Goal: Complete application form

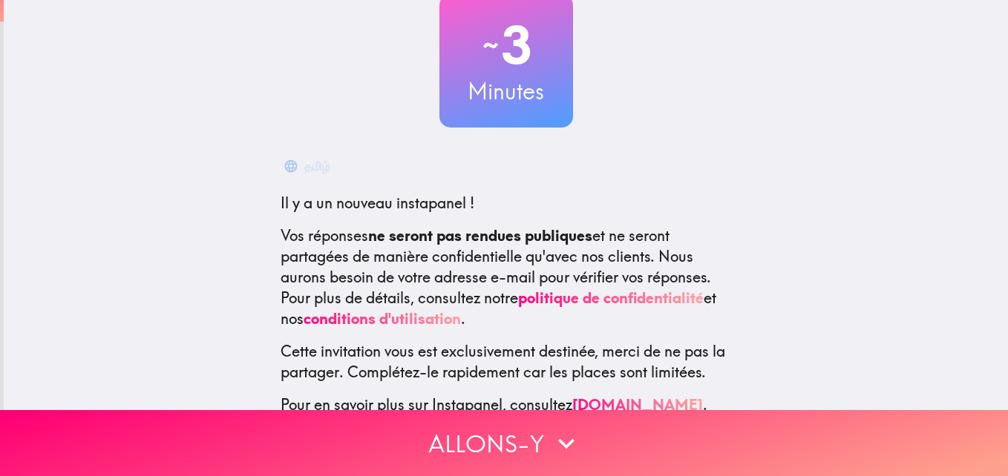
scroll to position [183, 0]
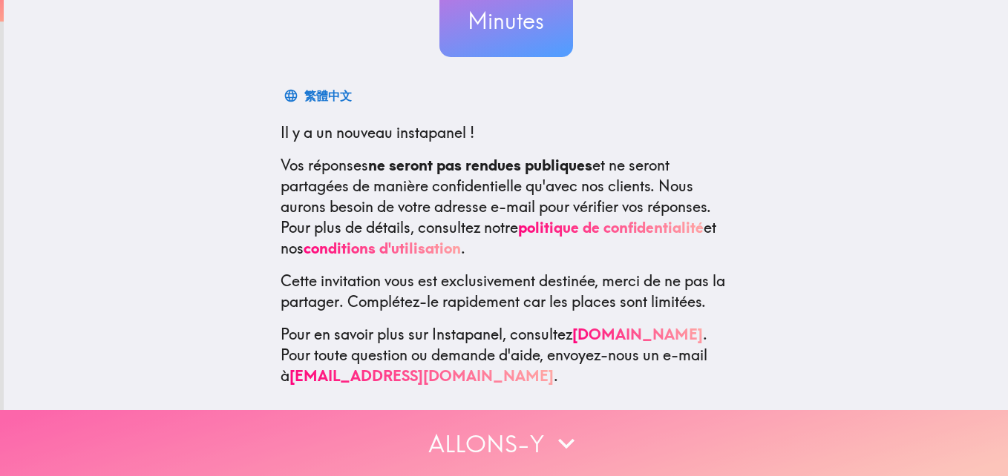
click at [537, 429] on button "Allons-y" at bounding box center [504, 443] width 1008 height 66
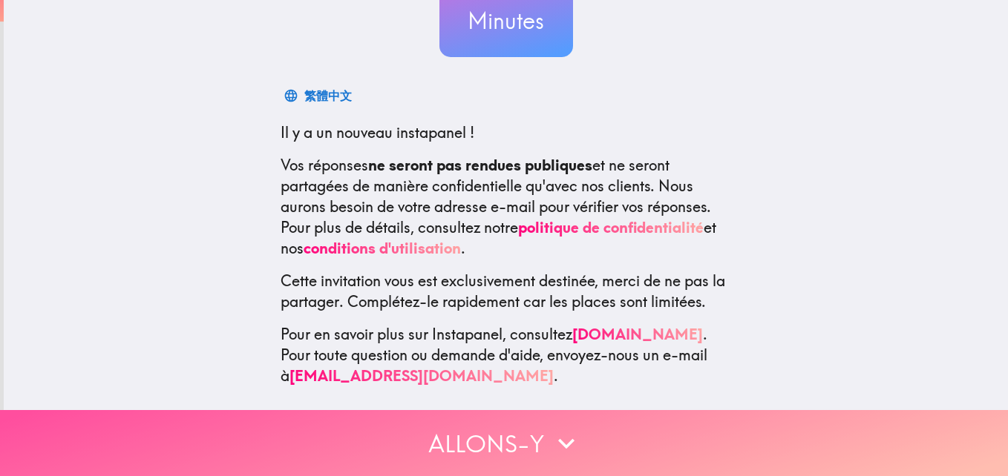
scroll to position [0, 0]
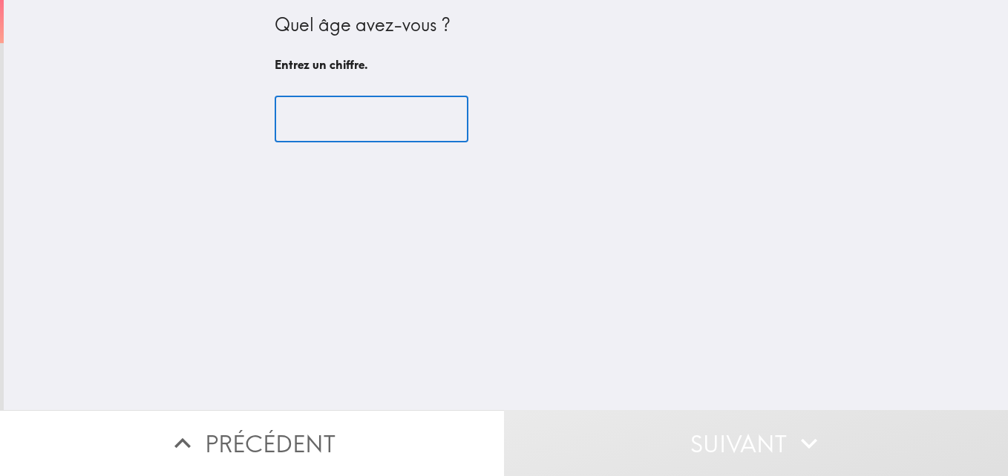
click at [383, 129] on input "number" at bounding box center [372, 119] width 194 height 46
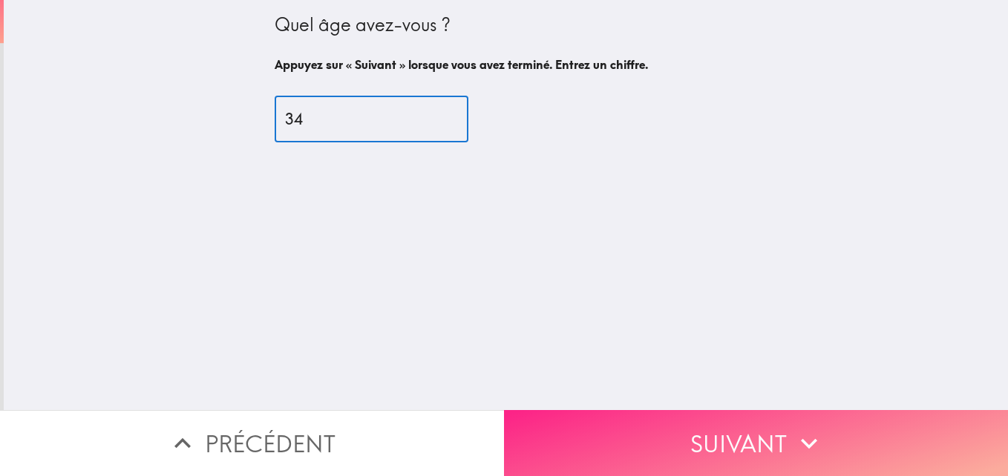
type input "34"
click at [639, 422] on button "Suivant" at bounding box center [756, 443] width 504 height 66
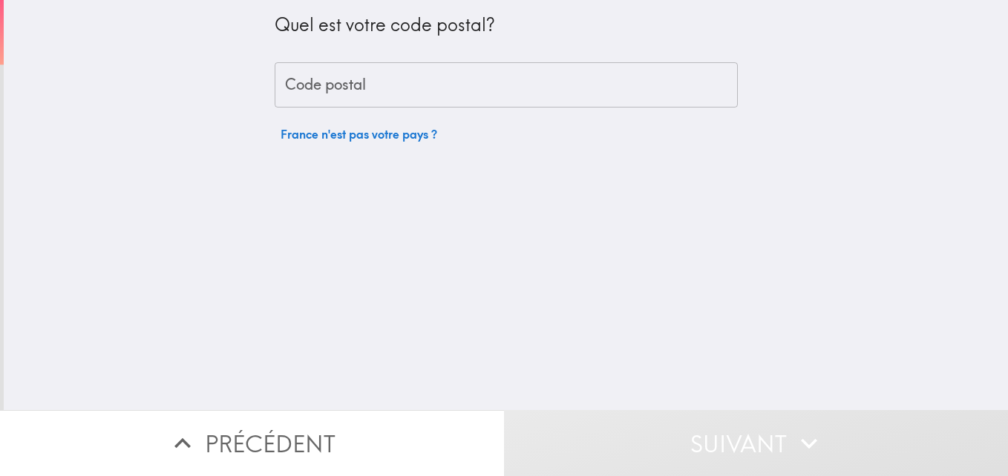
click at [333, 74] on div "Code postal Code postal" at bounding box center [506, 85] width 463 height 46
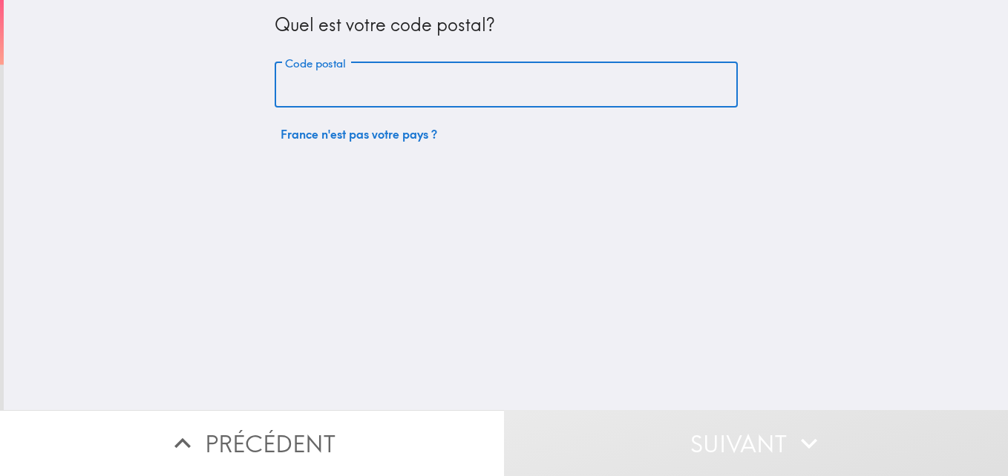
type input "77410"
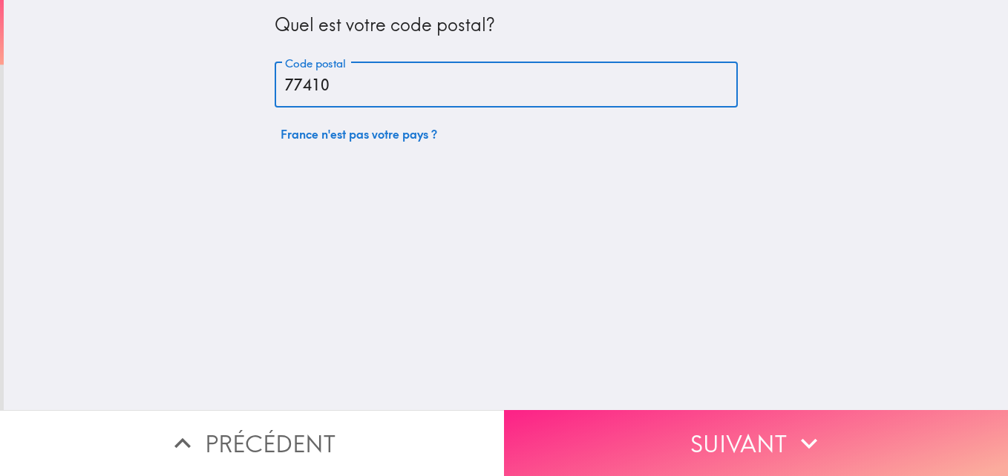
click at [655, 410] on button "Suivant" at bounding box center [756, 443] width 504 height 66
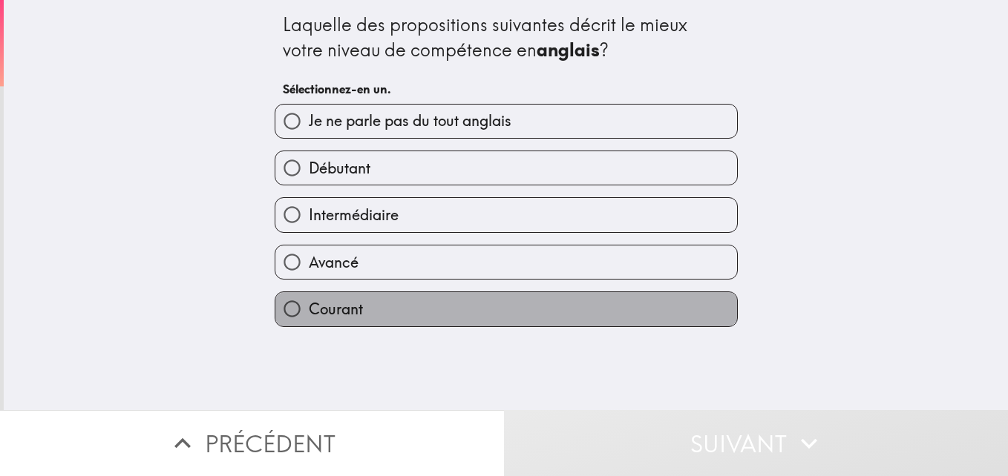
click at [448, 309] on label "Courant" at bounding box center [506, 308] width 462 height 33
click at [309, 309] on input "Courant" at bounding box center [291, 308] width 33 height 33
radio input "true"
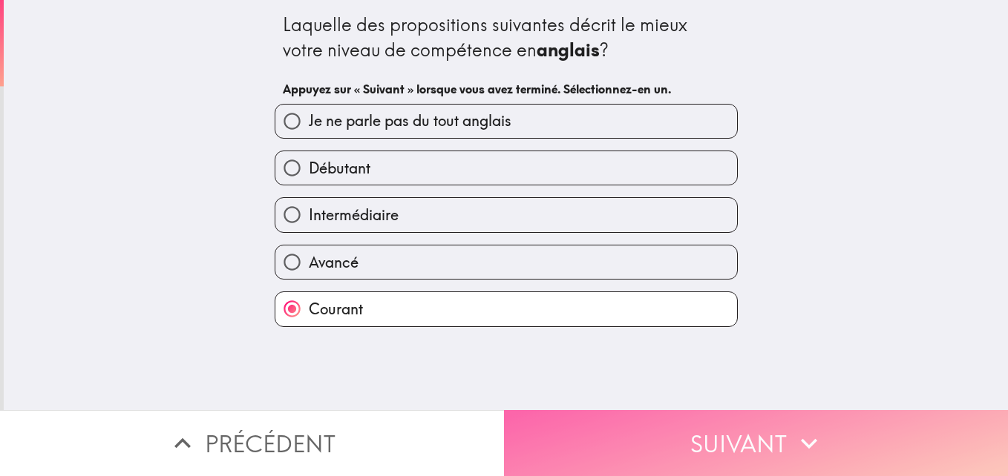
click at [618, 416] on button "Suivant" at bounding box center [756, 443] width 504 height 66
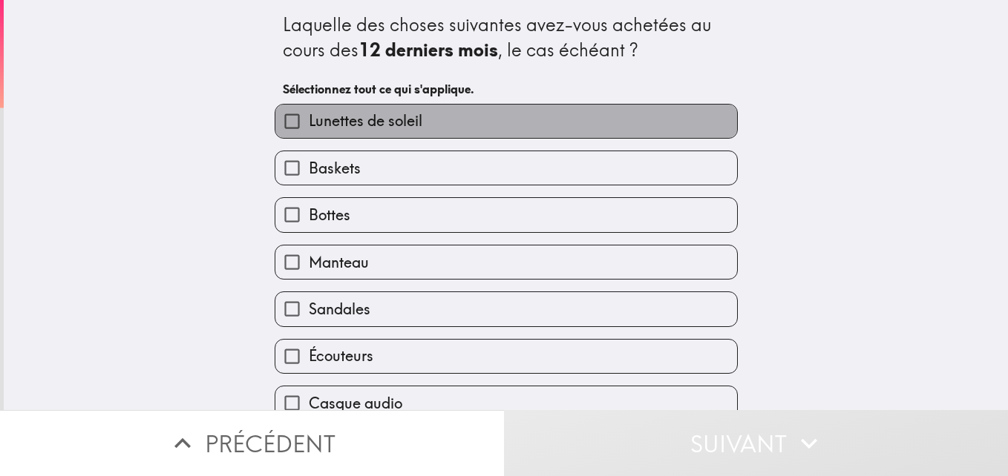
click at [462, 125] on label "Lunettes de soleil" at bounding box center [506, 121] width 462 height 33
click at [309, 125] on input "Lunettes de soleil" at bounding box center [291, 121] width 33 height 33
checkbox input "true"
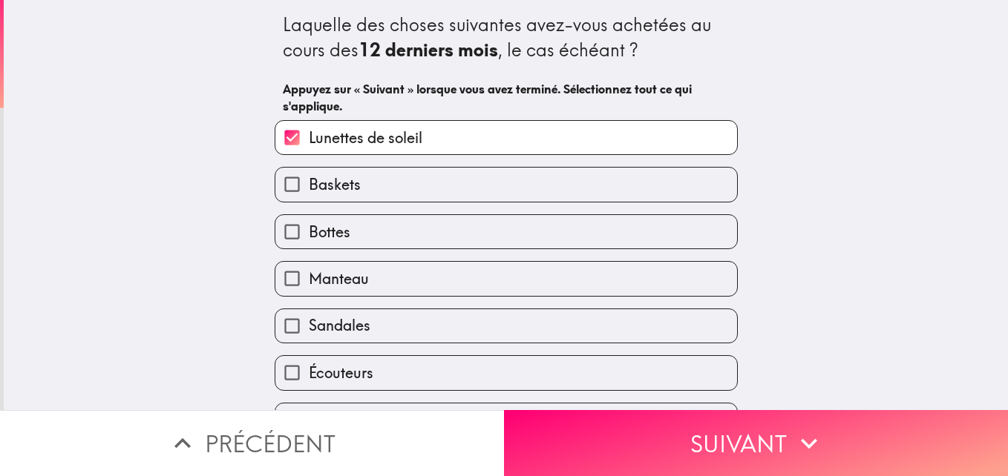
click at [458, 191] on label "Baskets" at bounding box center [506, 184] width 462 height 33
click at [309, 191] on input "Baskets" at bounding box center [291, 184] width 33 height 33
checkbox input "true"
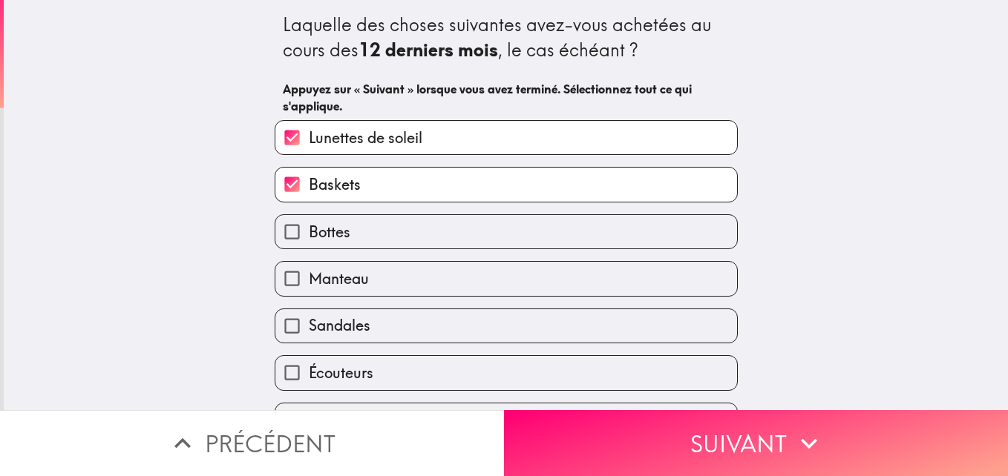
click at [453, 278] on label "Manteau" at bounding box center [506, 278] width 462 height 33
click at [309, 278] on input "Manteau" at bounding box center [291, 278] width 33 height 33
checkbox input "true"
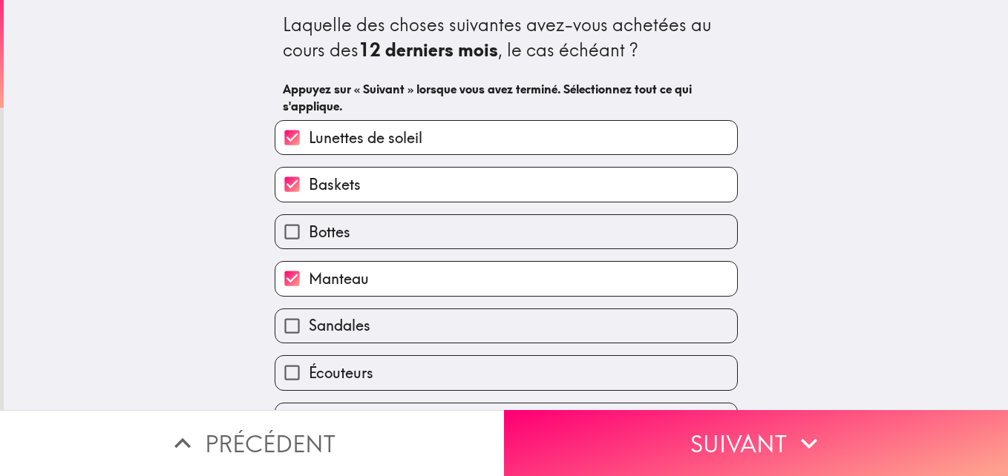
click at [428, 370] on label "Écouteurs" at bounding box center [506, 372] width 462 height 33
click at [309, 370] on input "Écouteurs" at bounding box center [291, 372] width 33 height 33
checkbox input "true"
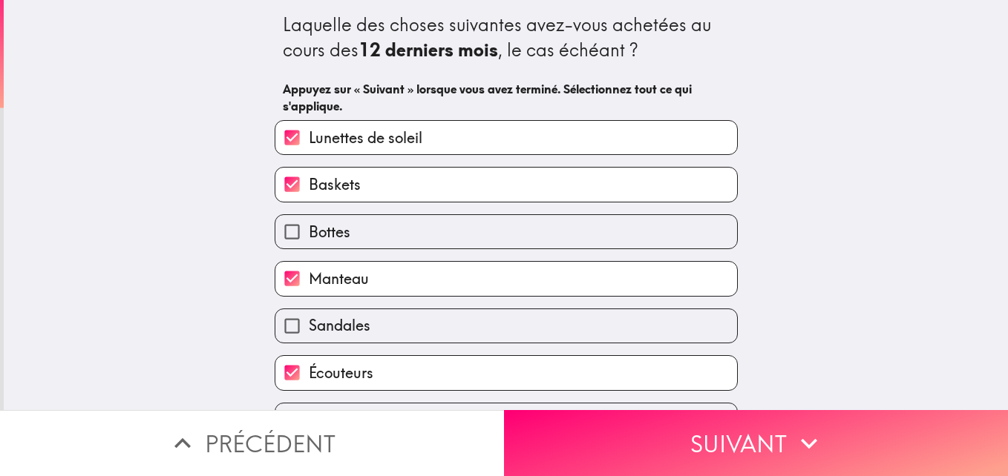
click at [434, 320] on label "Sandales" at bounding box center [506, 325] width 462 height 33
click at [309, 320] on input "Sandales" at bounding box center [291, 325] width 33 height 33
checkbox input "true"
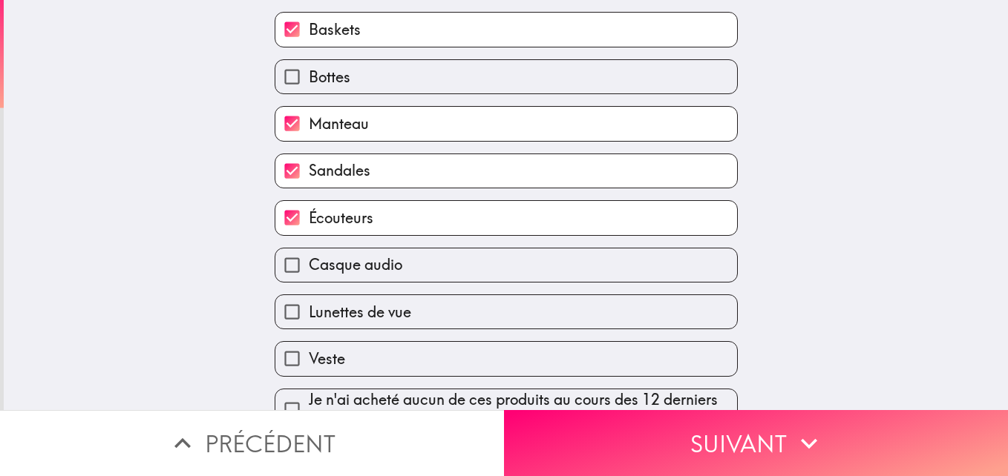
scroll to position [188, 0]
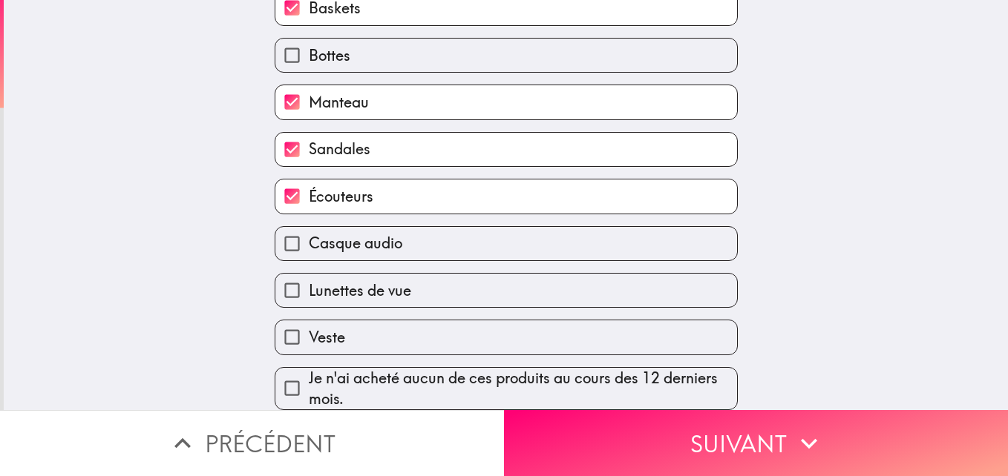
click at [461, 232] on label "Casque audio" at bounding box center [506, 243] width 462 height 33
click at [309, 232] on input "Casque audio" at bounding box center [291, 243] width 33 height 33
checkbox input "true"
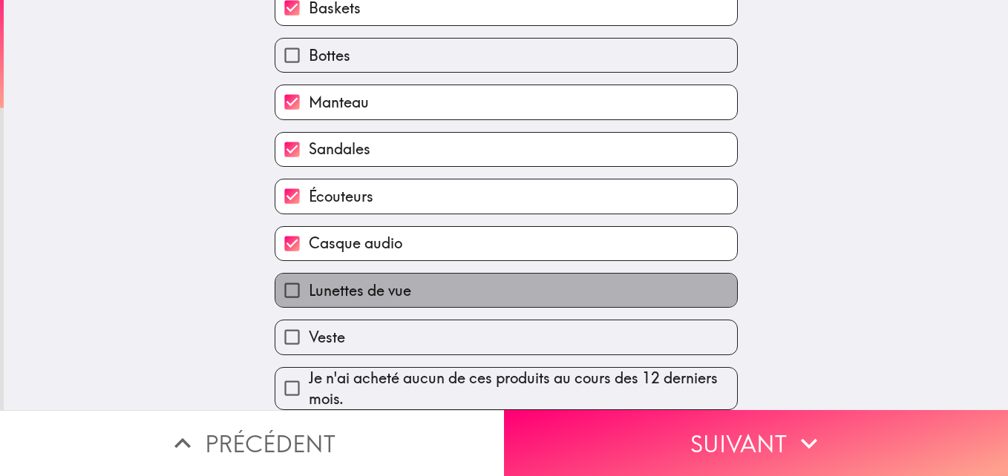
click at [463, 284] on label "Lunettes de vue" at bounding box center [506, 290] width 462 height 33
click at [309, 284] on input "Lunettes de vue" at bounding box center [291, 290] width 33 height 33
checkbox input "true"
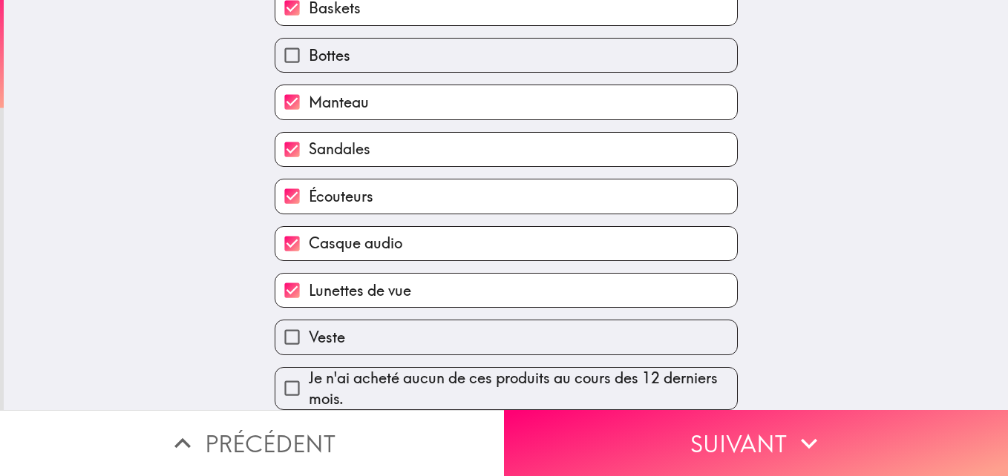
click at [459, 321] on label "Veste" at bounding box center [506, 337] width 462 height 33
click at [309, 321] on input "Veste" at bounding box center [291, 337] width 33 height 33
checkbox input "true"
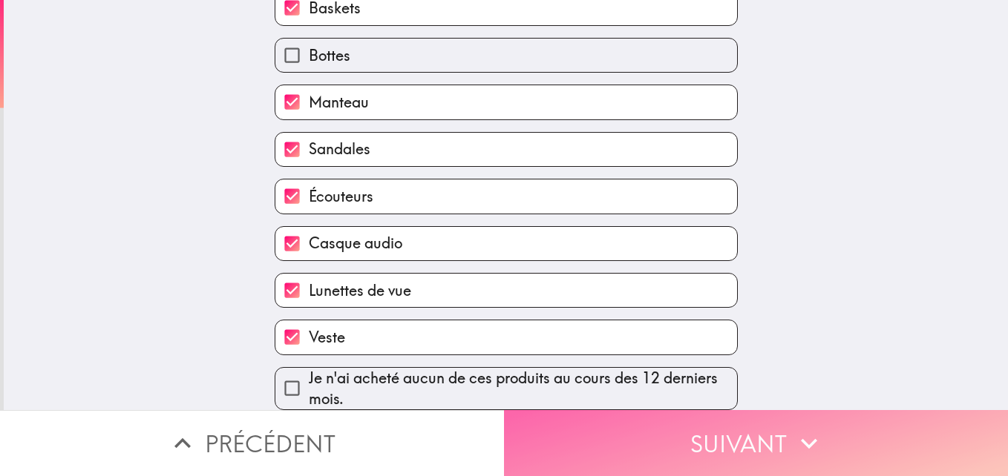
click at [603, 420] on button "Suivant" at bounding box center [756, 443] width 504 height 66
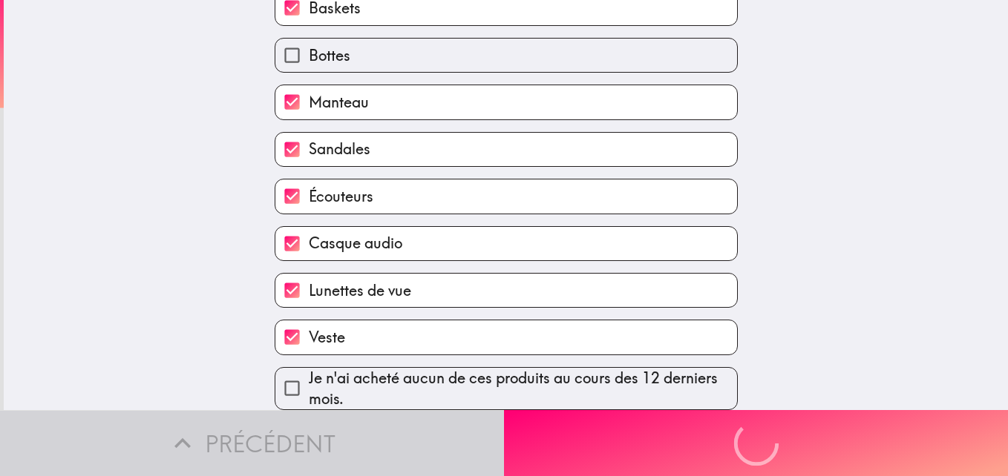
scroll to position [0, 0]
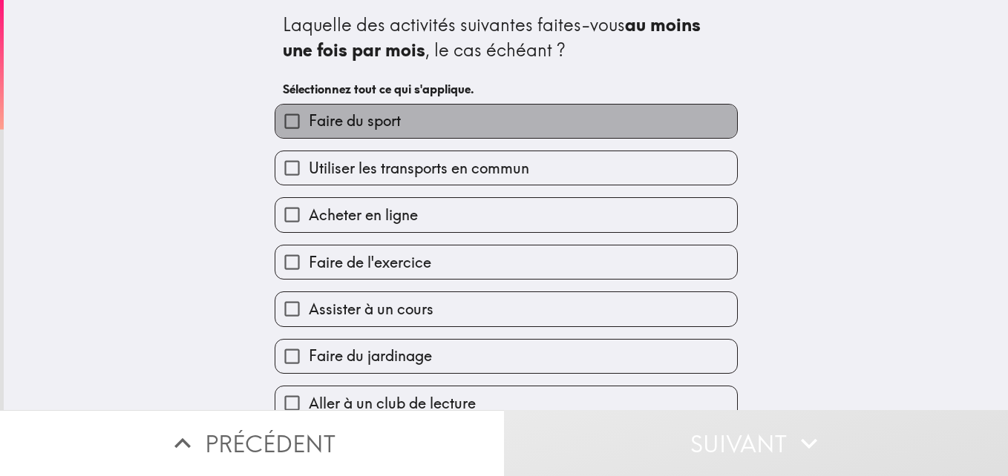
click at [444, 119] on label "Faire du sport" at bounding box center [506, 121] width 462 height 33
click at [309, 119] on input "Faire du sport" at bounding box center [291, 121] width 33 height 33
checkbox input "true"
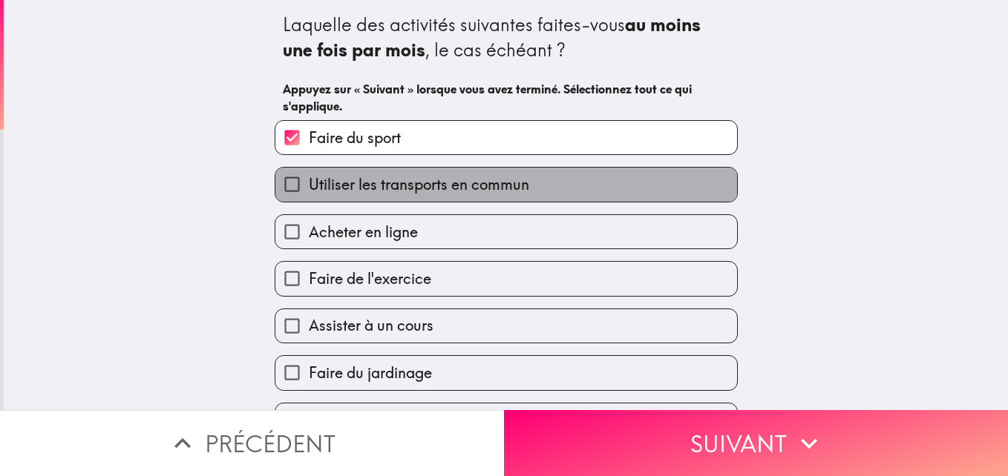
click at [463, 182] on span "Utiliser les transports en commun" at bounding box center [419, 184] width 220 height 21
click at [309, 182] on input "Utiliser les transports en commun" at bounding box center [291, 184] width 33 height 33
checkbox input "true"
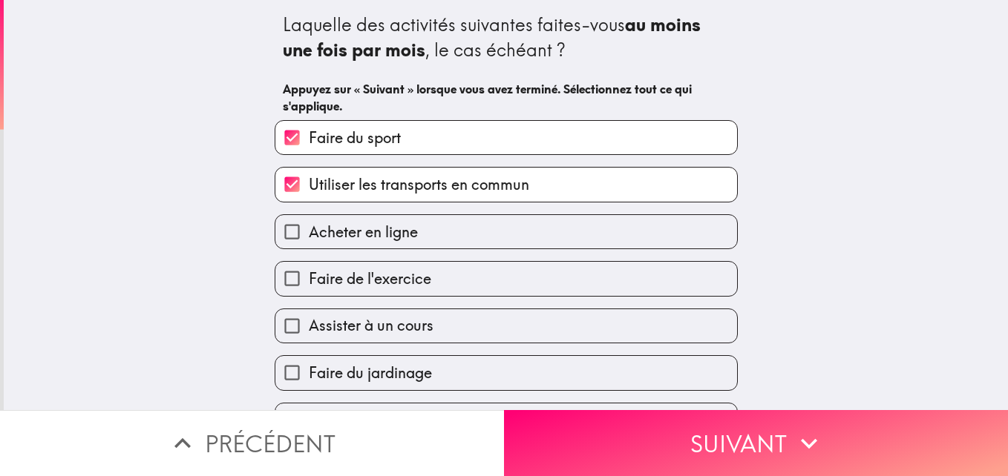
click at [467, 232] on label "Acheter en ligne" at bounding box center [506, 231] width 462 height 33
click at [309, 232] on input "Acheter en ligne" at bounding box center [291, 231] width 33 height 33
checkbox input "true"
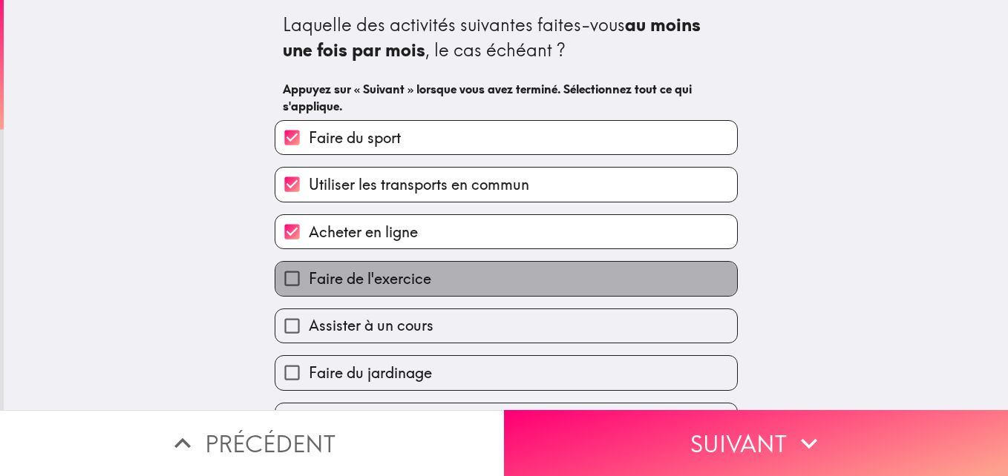
click at [460, 275] on label "Faire de l'exercice" at bounding box center [506, 278] width 462 height 33
click at [309, 275] on input "Faire de l'exercice" at bounding box center [291, 278] width 33 height 33
checkbox input "true"
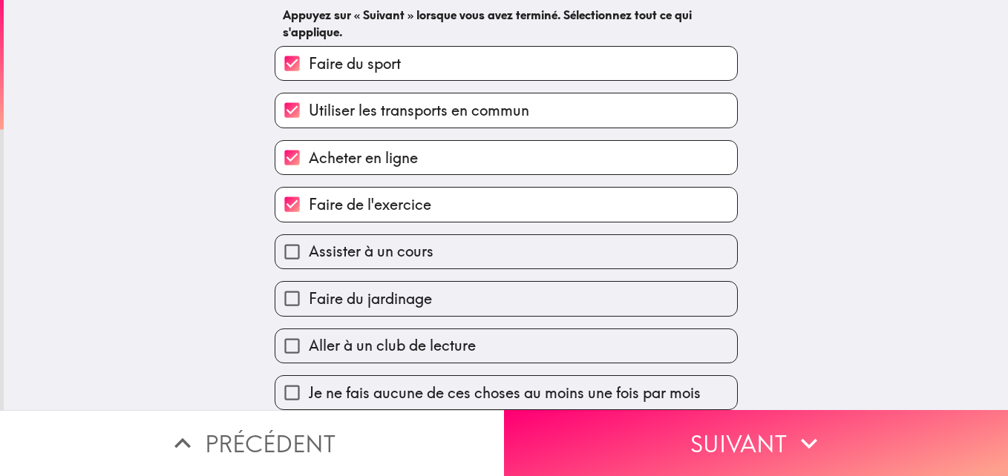
scroll to position [85, 0]
click at [467, 290] on label "Faire du jardinage" at bounding box center [506, 298] width 462 height 33
click at [309, 290] on input "Faire du jardinage" at bounding box center [291, 298] width 33 height 33
checkbox input "true"
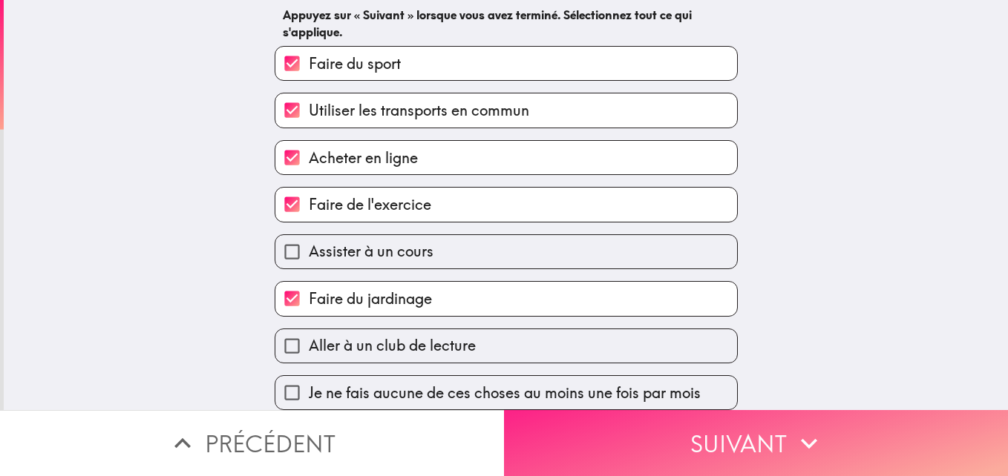
click at [584, 420] on button "Suivant" at bounding box center [756, 443] width 504 height 66
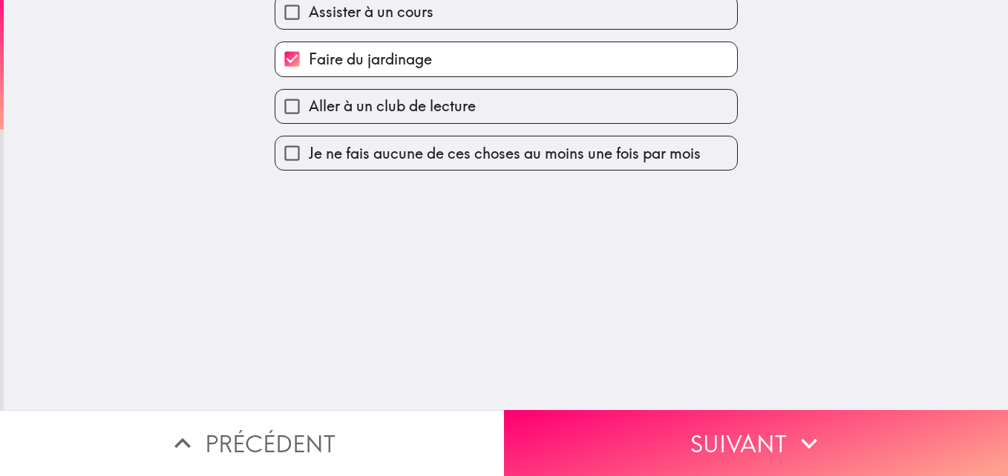
scroll to position [0, 0]
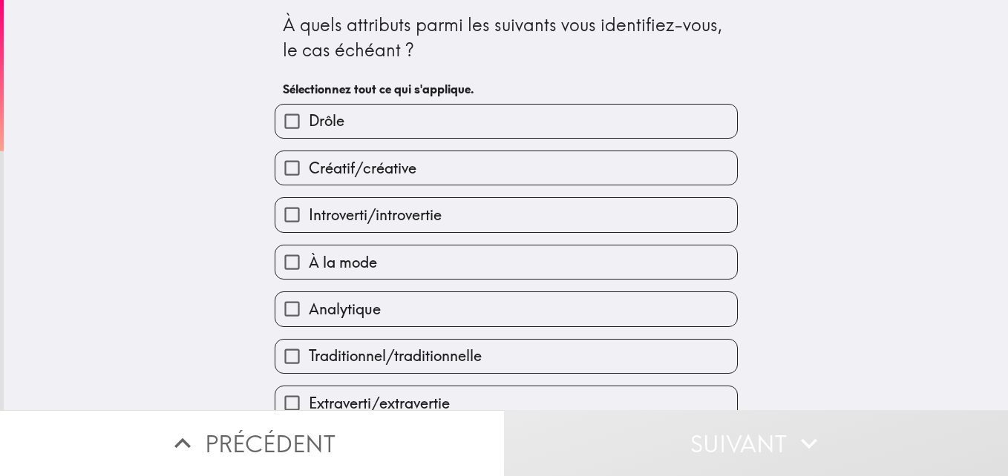
click at [460, 121] on label "Drôle" at bounding box center [506, 121] width 462 height 33
click at [309, 121] on input "Drôle" at bounding box center [291, 121] width 33 height 33
checkbox input "true"
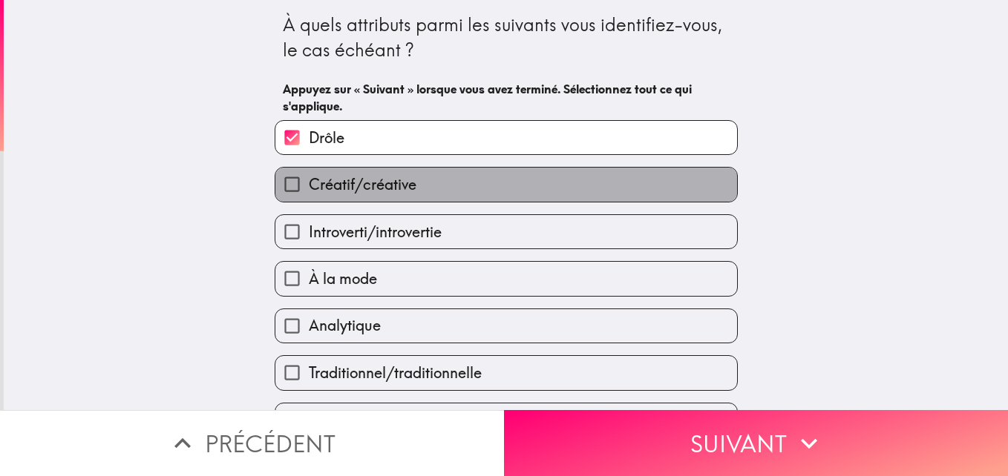
click at [459, 183] on label "Créatif/créative" at bounding box center [506, 184] width 462 height 33
click at [309, 183] on input "Créatif/créative" at bounding box center [291, 184] width 33 height 33
checkbox input "true"
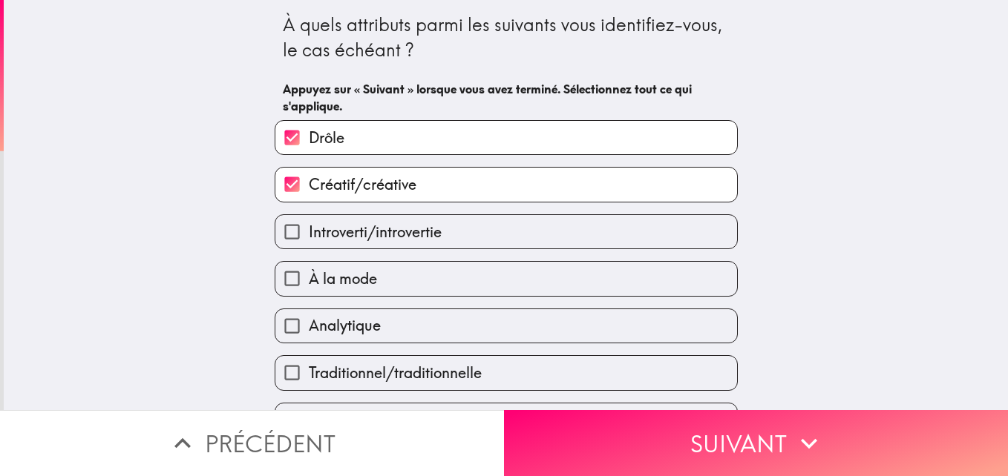
click at [456, 233] on label "Introverti/introvertie" at bounding box center [506, 231] width 462 height 33
click at [309, 233] on input "Introverti/introvertie" at bounding box center [291, 231] width 33 height 33
checkbox input "true"
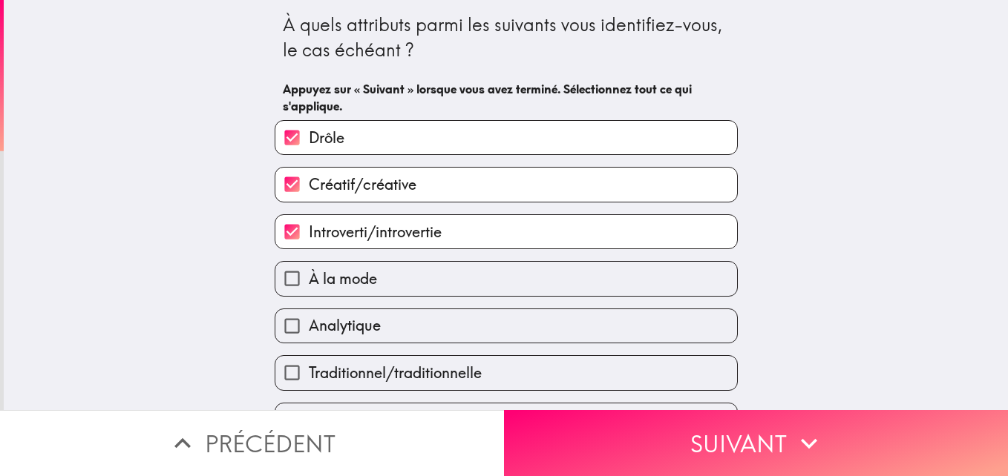
click at [451, 278] on label "À la mode" at bounding box center [506, 278] width 462 height 33
click at [309, 278] on input "À la mode" at bounding box center [291, 278] width 33 height 33
checkbox input "true"
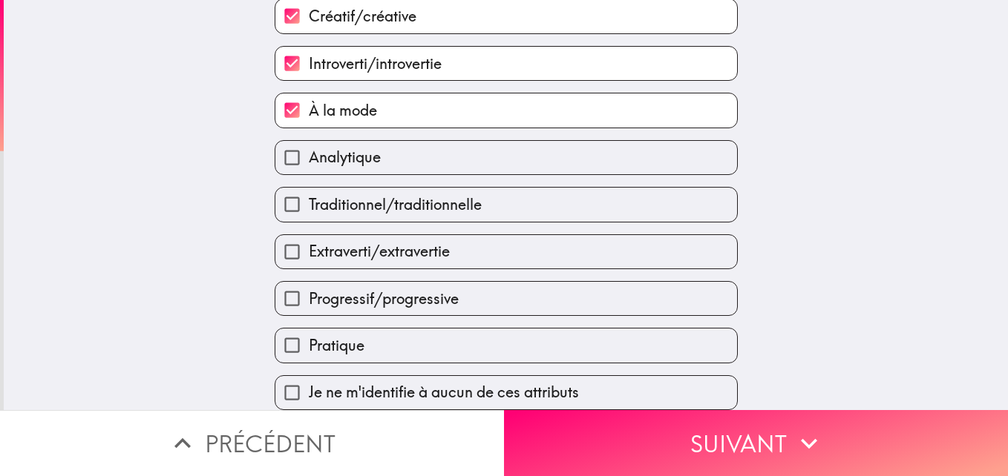
scroll to position [180, 0]
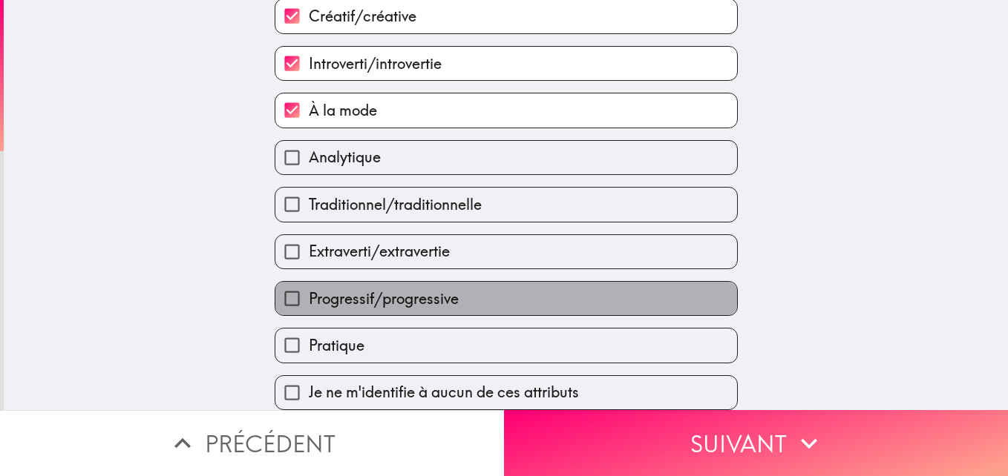
click at [432, 289] on span "Progressif/progressive" at bounding box center [384, 299] width 150 height 21
click at [309, 284] on input "Progressif/progressive" at bounding box center [291, 298] width 33 height 33
checkbox input "true"
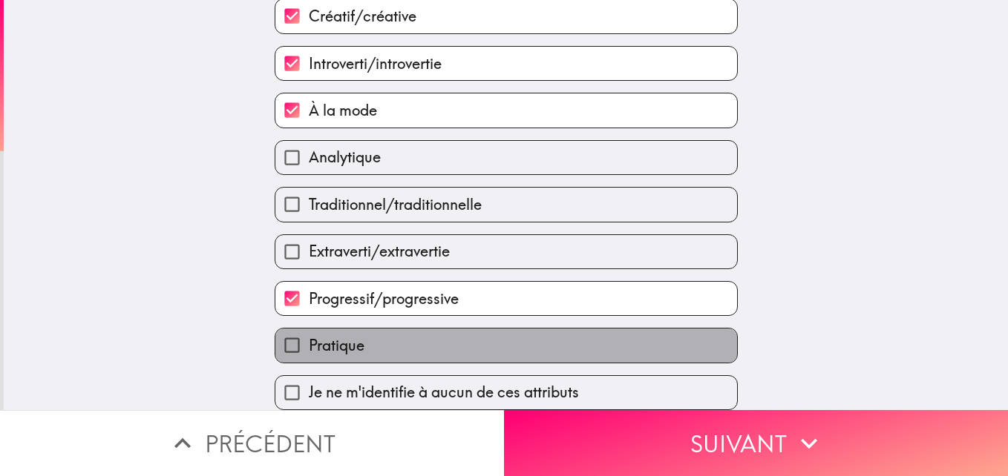
click at [445, 329] on label "Pratique" at bounding box center [506, 345] width 462 height 33
click at [309, 329] on input "Pratique" at bounding box center [291, 345] width 33 height 33
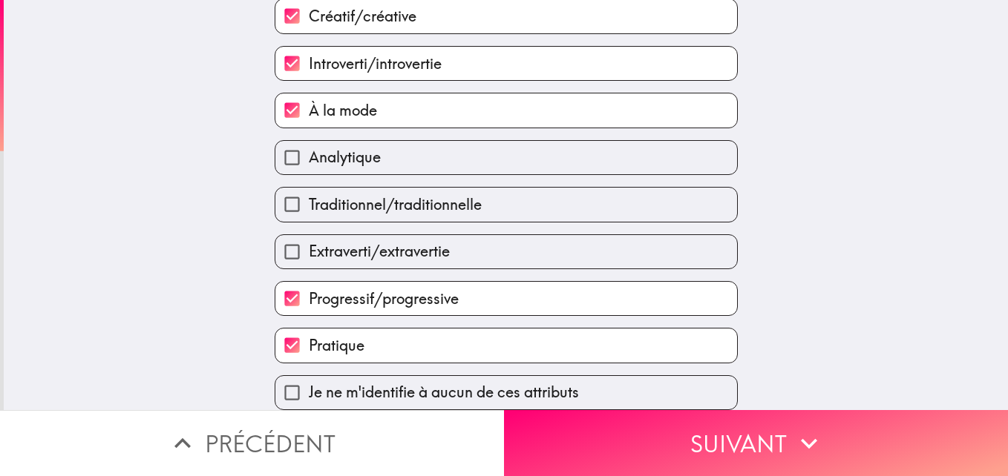
click at [479, 329] on label "Pratique" at bounding box center [506, 345] width 462 height 33
click at [309, 329] on input "Pratique" at bounding box center [291, 345] width 33 height 33
checkbox input "false"
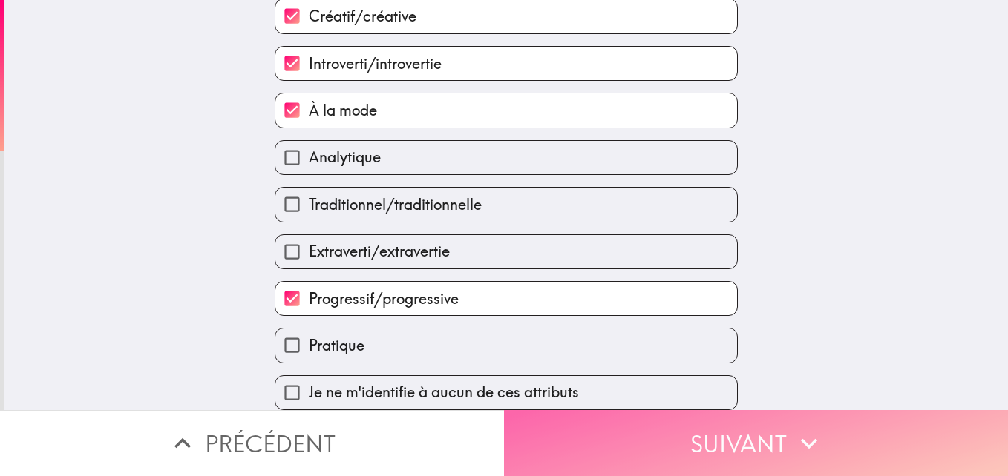
click at [603, 425] on button "Suivant" at bounding box center [756, 443] width 504 height 66
